Goal: Information Seeking & Learning: Find specific fact

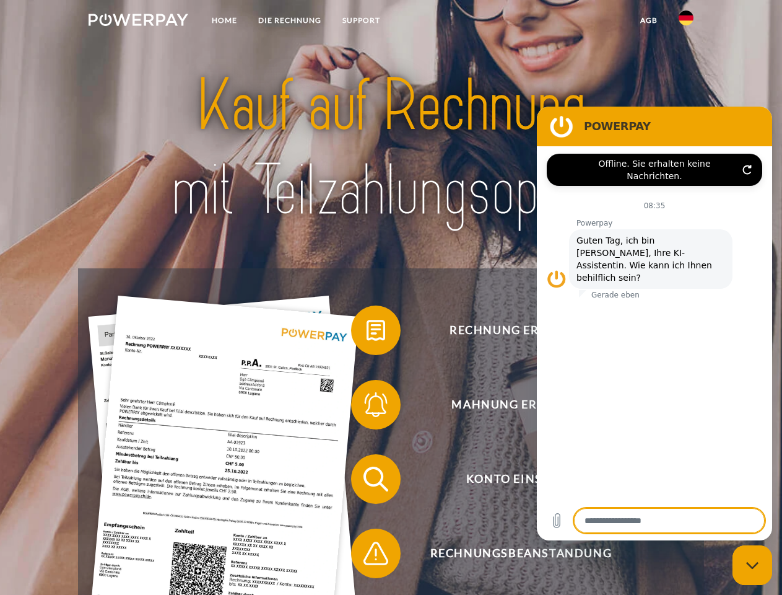
click at [138, 22] on img at bounding box center [139, 20] width 100 height 12
click at [686, 22] on img at bounding box center [686, 18] width 15 height 15
click at [649, 20] on link "agb" at bounding box center [649, 20] width 38 height 22
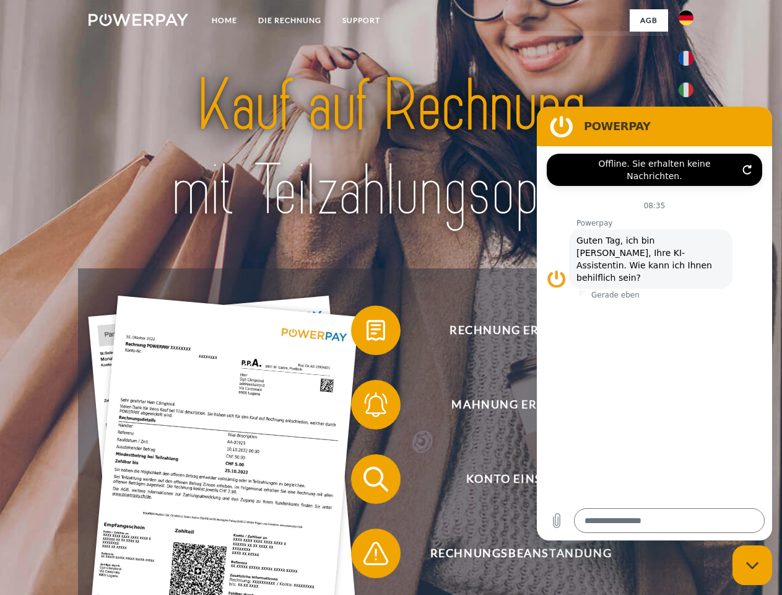
click at [367, 333] on span at bounding box center [357, 330] width 62 height 62
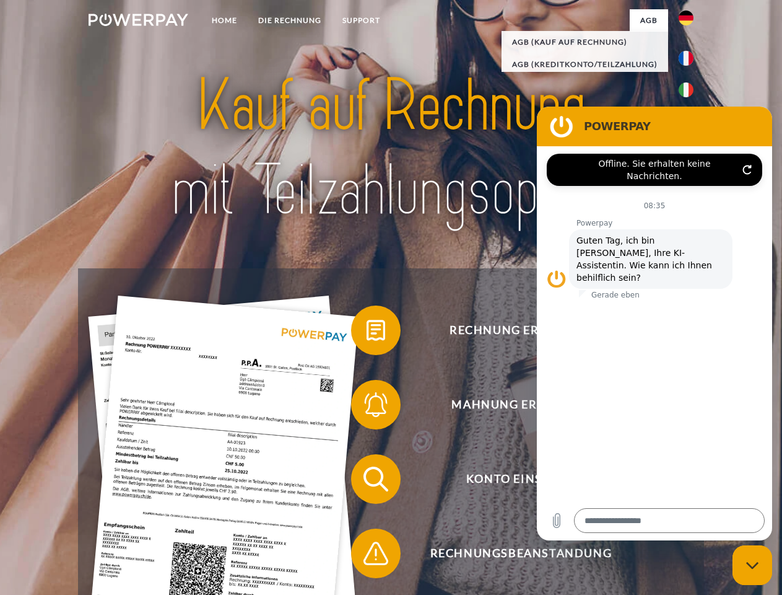
click at [367, 407] on div "Rechnung erhalten? Mahnung erhalten? Konto einsehen" at bounding box center [391, 516] width 626 height 496
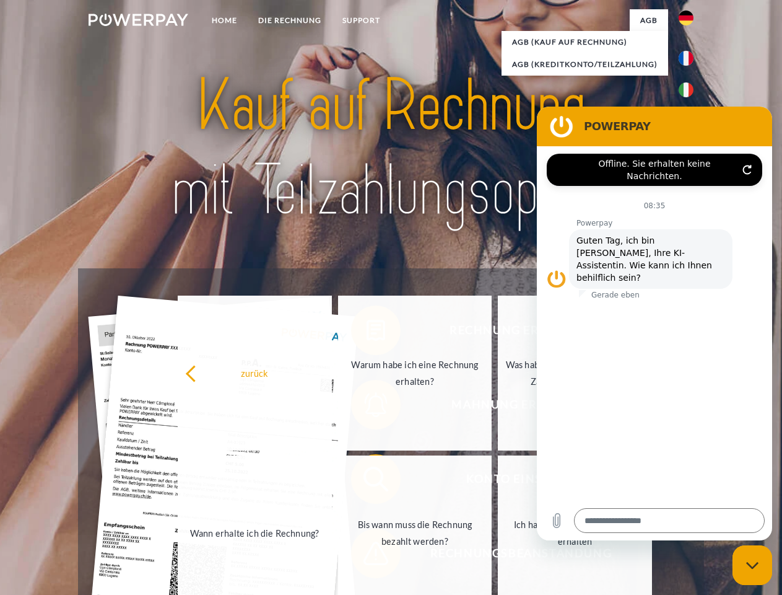
click at [367, 481] on link "Bis wann muss die Rechnung bezahlt werden?" at bounding box center [415, 532] width 154 height 155
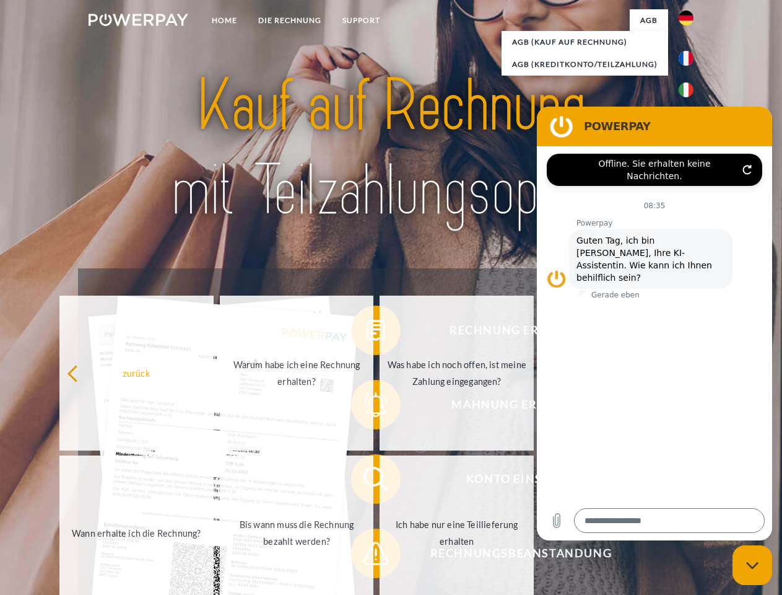
click at [367, 556] on span at bounding box center [357, 553] width 62 height 62
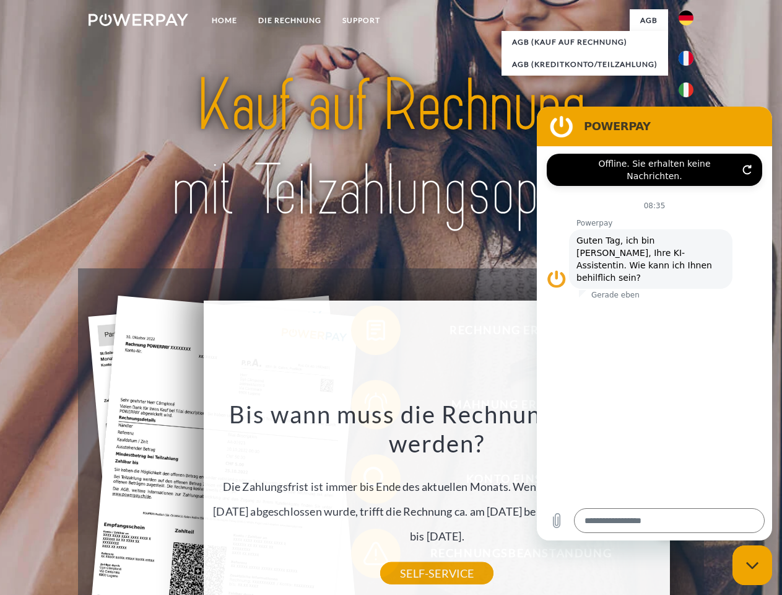
click at [753, 565] on icon "Messaging-Fenster schließen" at bounding box center [753, 565] width 13 height 8
type textarea "*"
